Goal: Check status

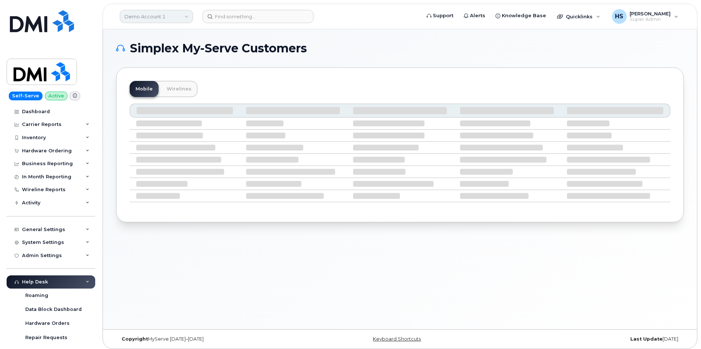
click at [150, 15] on link "Demo Account 1" at bounding box center [156, 16] width 73 height 13
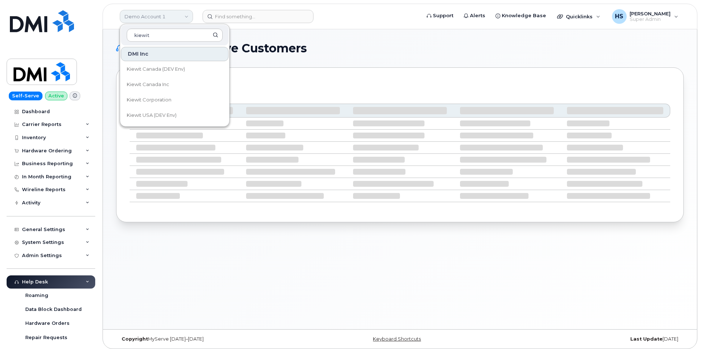
type input "kiewit"
click at [169, 85] on span "Kiewit Canada Inc" at bounding box center [148, 84] width 43 height 7
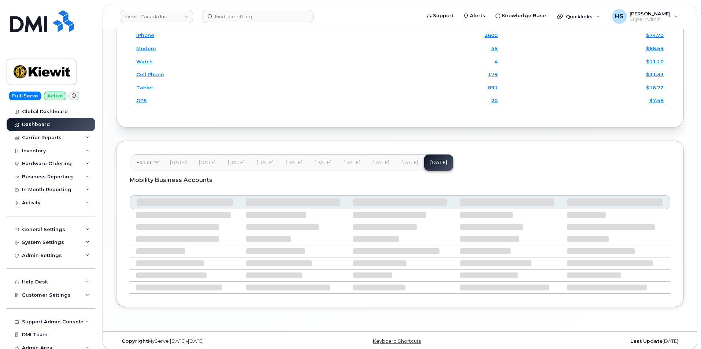
scroll to position [1110, 0]
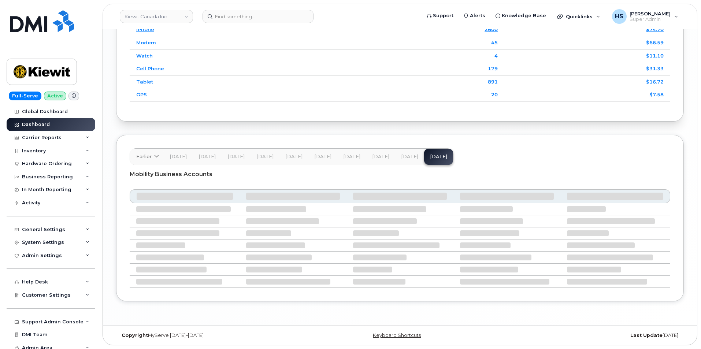
click at [401, 157] on span "[DATE]" at bounding box center [409, 157] width 17 height 6
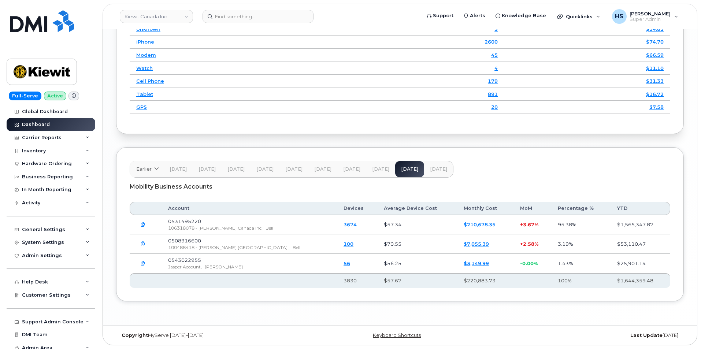
scroll to position [1098, 0]
click at [434, 168] on span "[DATE]" at bounding box center [438, 169] width 17 height 6
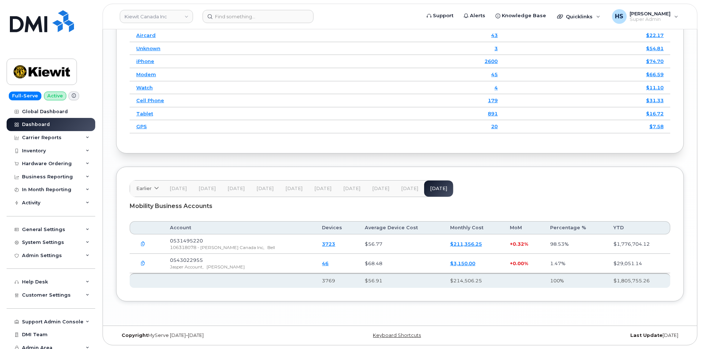
scroll to position [1079, 0]
